Goal: Task Accomplishment & Management: Use online tool/utility

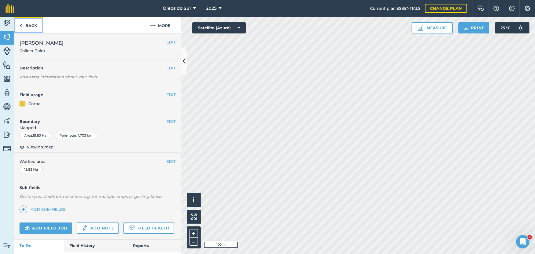
click at [21, 25] on img at bounding box center [20, 25] width 3 height 7
click at [4, 51] on img at bounding box center [7, 51] width 8 height 8
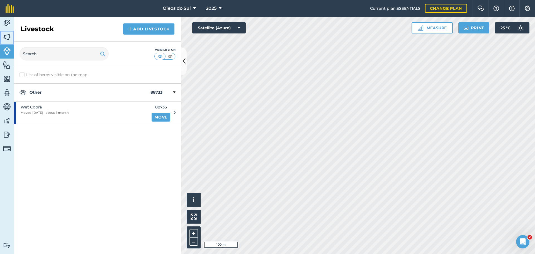
click at [6, 36] on img at bounding box center [7, 37] width 8 height 8
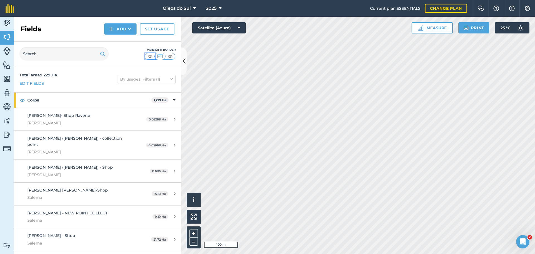
click at [147, 56] on img at bounding box center [149, 56] width 7 height 6
click at [169, 57] on img at bounding box center [170, 56] width 7 height 6
click at [148, 56] on img at bounding box center [149, 56] width 7 height 6
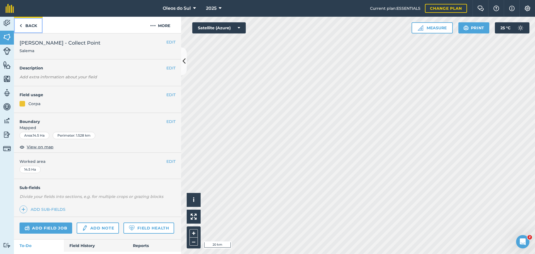
click at [21, 25] on img at bounding box center [20, 25] width 3 height 7
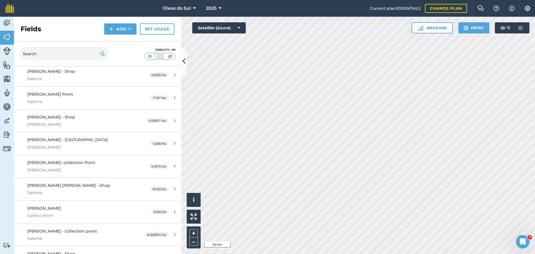
scroll to position [492, 0]
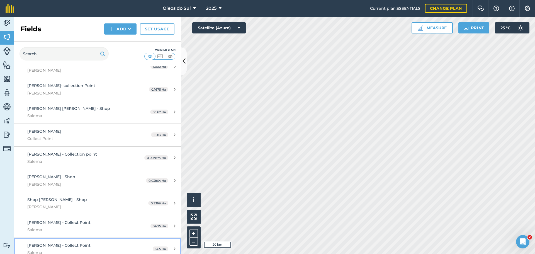
click at [107, 242] on div "[PERSON_NAME] - Collect Point [GEOGRAPHIC_DATA]" at bounding box center [79, 249] width 105 height 14
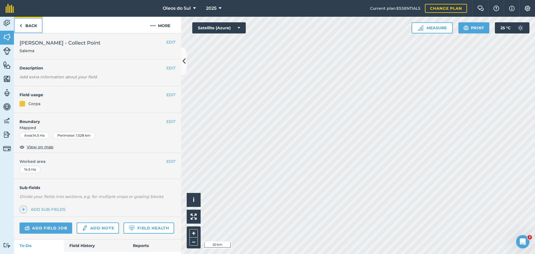
click at [21, 25] on img at bounding box center [20, 25] width 3 height 7
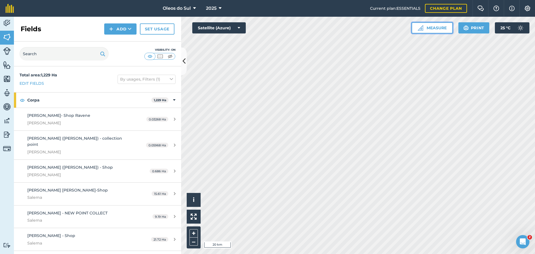
click at [428, 28] on button "Measure" at bounding box center [431, 27] width 41 height 11
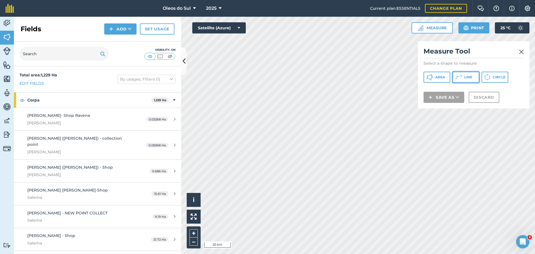
click at [463, 75] on button "Line" at bounding box center [465, 77] width 27 height 11
click at [521, 53] on img at bounding box center [521, 51] width 5 height 7
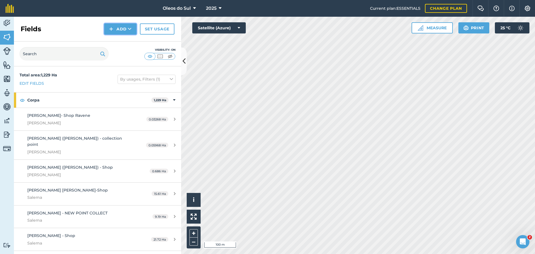
click at [113, 26] on img at bounding box center [111, 29] width 4 height 7
click at [119, 41] on link "Draw" at bounding box center [120, 41] width 31 height 12
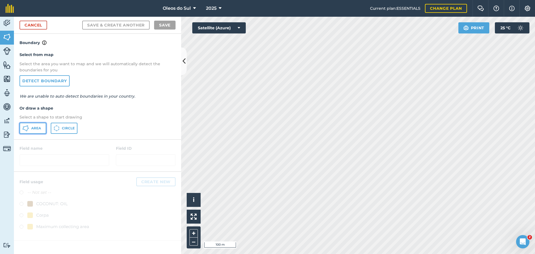
click at [38, 128] on span "Area" at bounding box center [36, 128] width 10 height 4
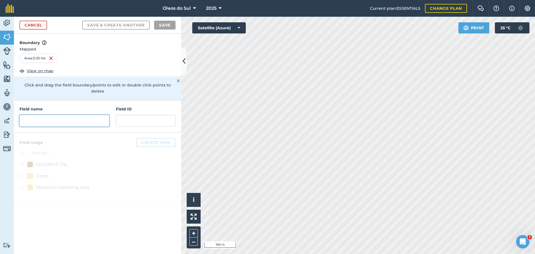
click at [44, 115] on input "text" at bounding box center [64, 121] width 90 height 12
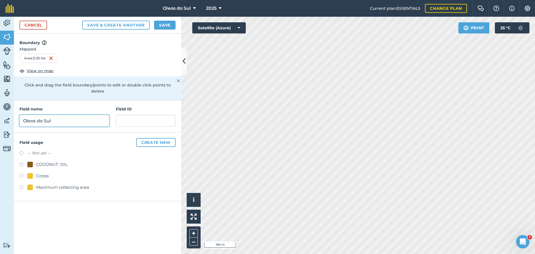
type input "Oleos do Sul"
click at [19, 172] on div "Corpa" at bounding box center [97, 176] width 156 height 8
click at [22, 174] on label at bounding box center [23, 177] width 8 height 6
radio input "true"
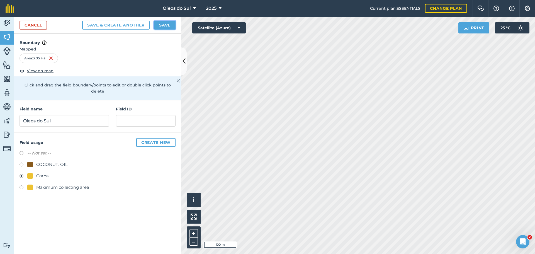
click at [163, 25] on button "Save" at bounding box center [164, 25] width 21 height 9
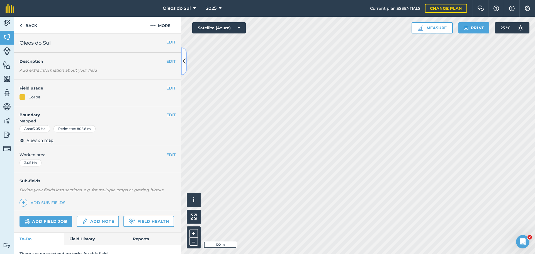
click at [182, 62] on icon at bounding box center [183, 61] width 3 height 10
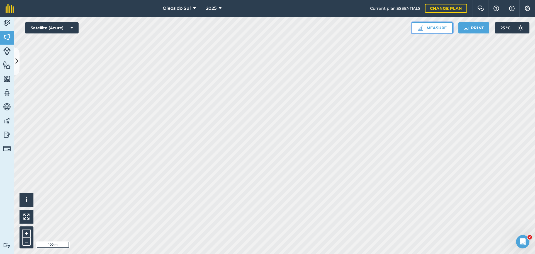
click at [431, 32] on button "Measure" at bounding box center [431, 27] width 41 height 11
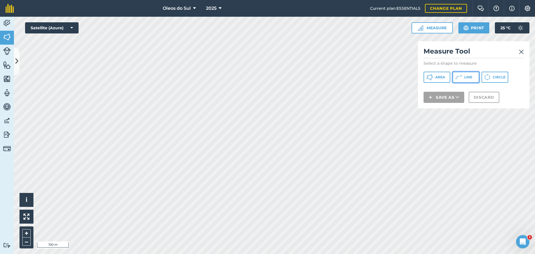
click at [465, 79] on span "Line" at bounding box center [468, 77] width 8 height 4
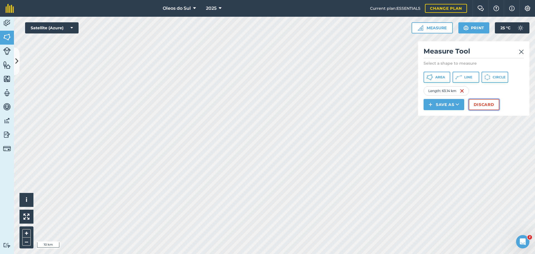
click at [487, 104] on button "Discard" at bounding box center [483, 104] width 31 height 11
